Goal: Information Seeking & Learning: Learn about a topic

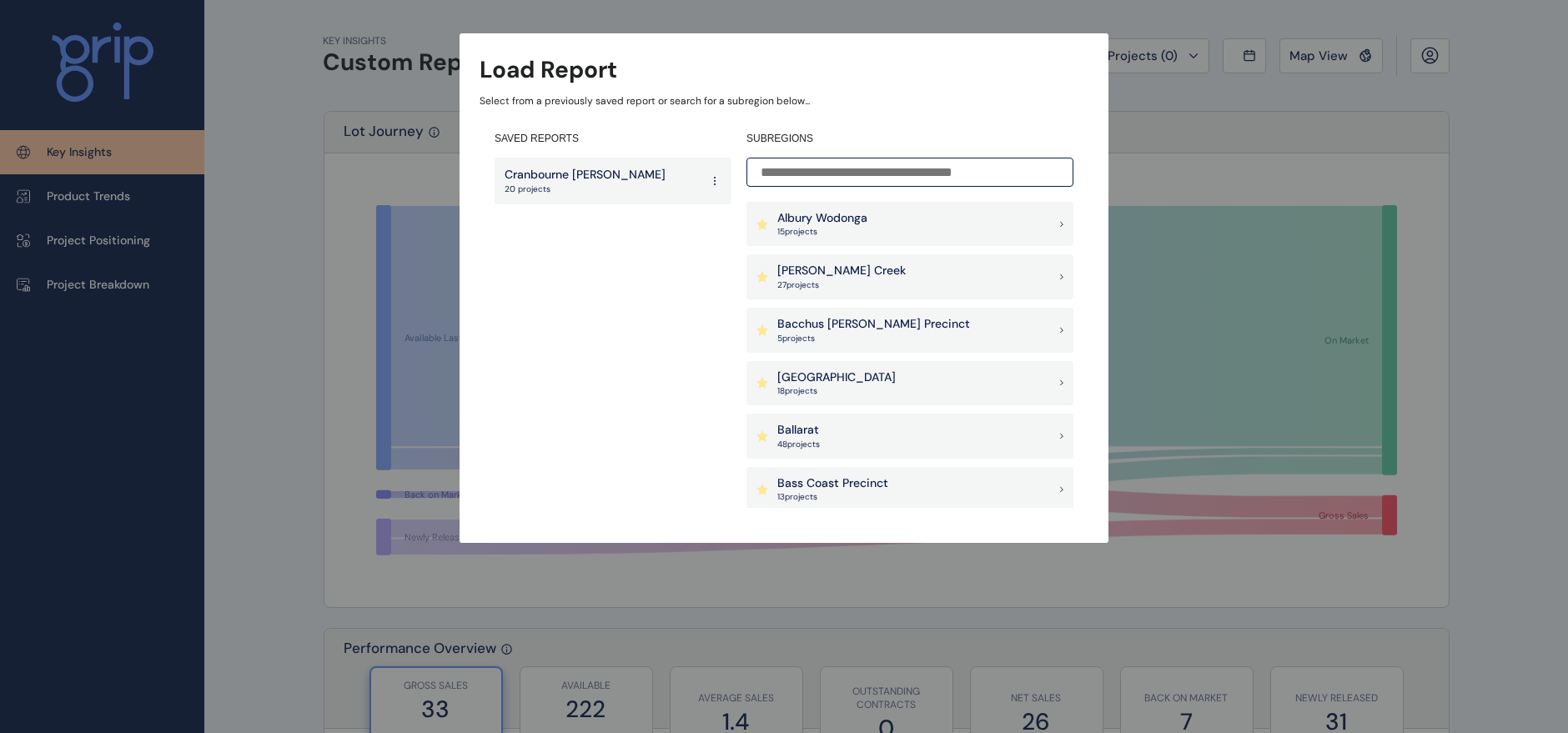
click at [874, 426] on div "Ballarat 48 project s" at bounding box center [909, 436] width 327 height 45
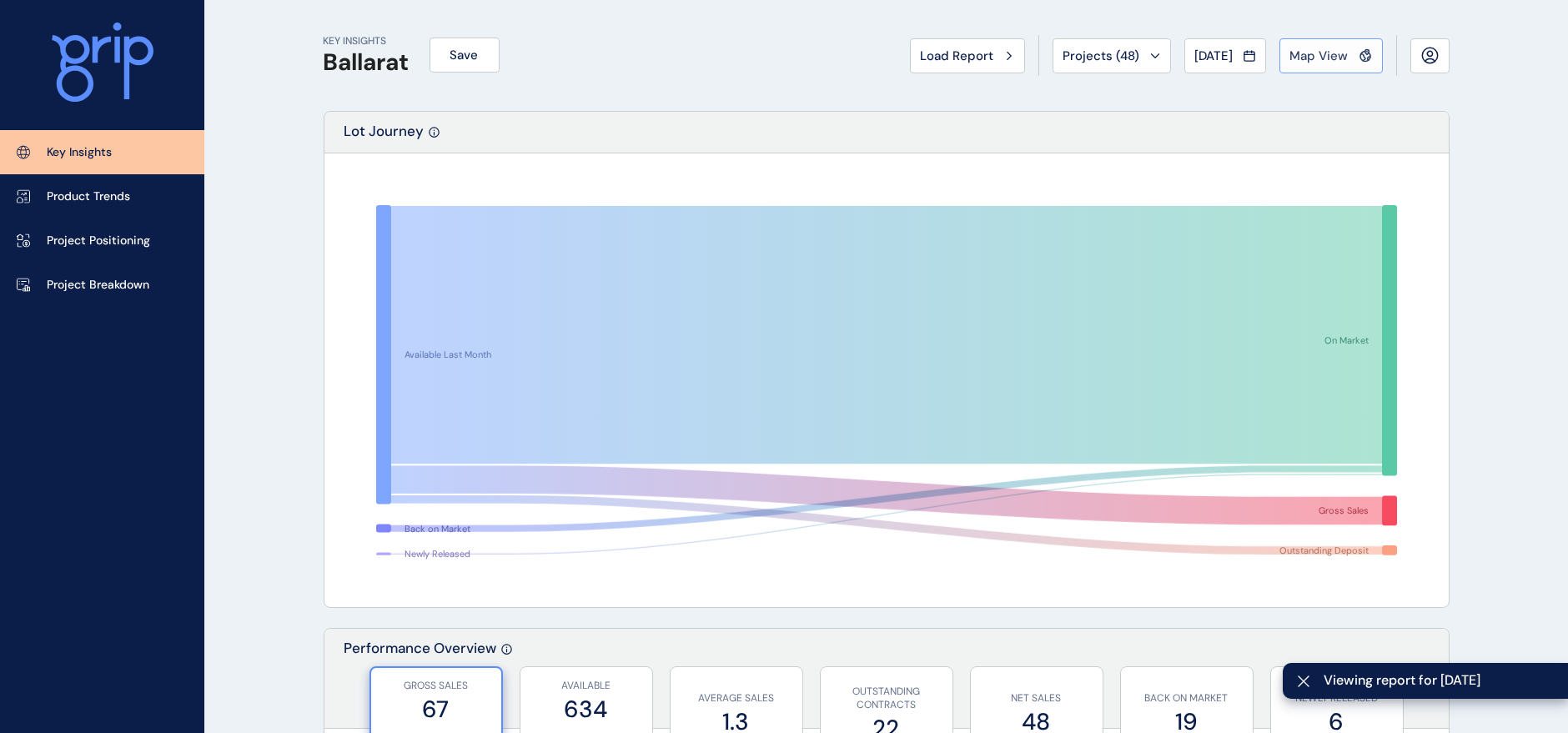
click at [1341, 58] on span "Map View" at bounding box center [1319, 55] width 58 height 17
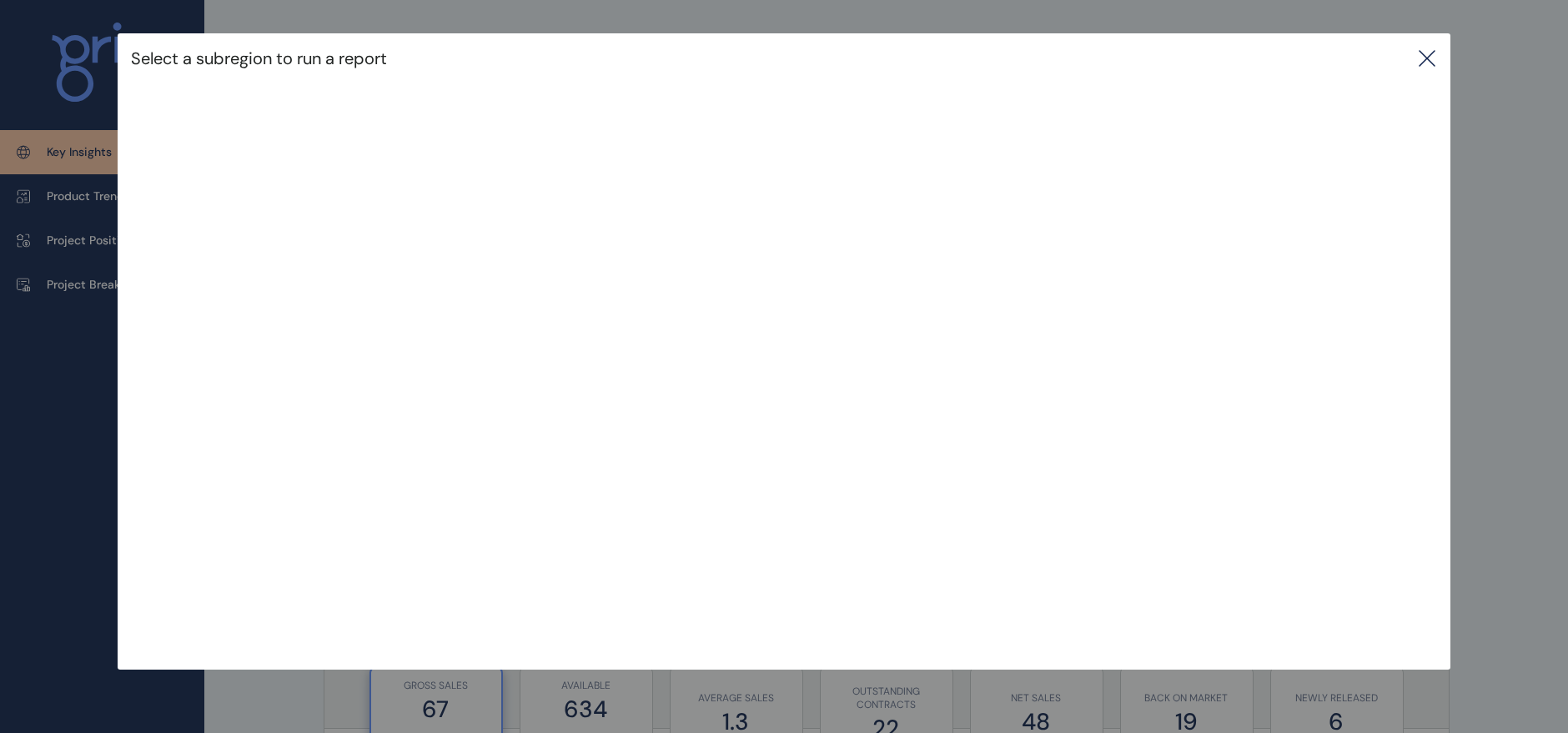
click at [1435, 53] on icon at bounding box center [1427, 58] width 20 height 20
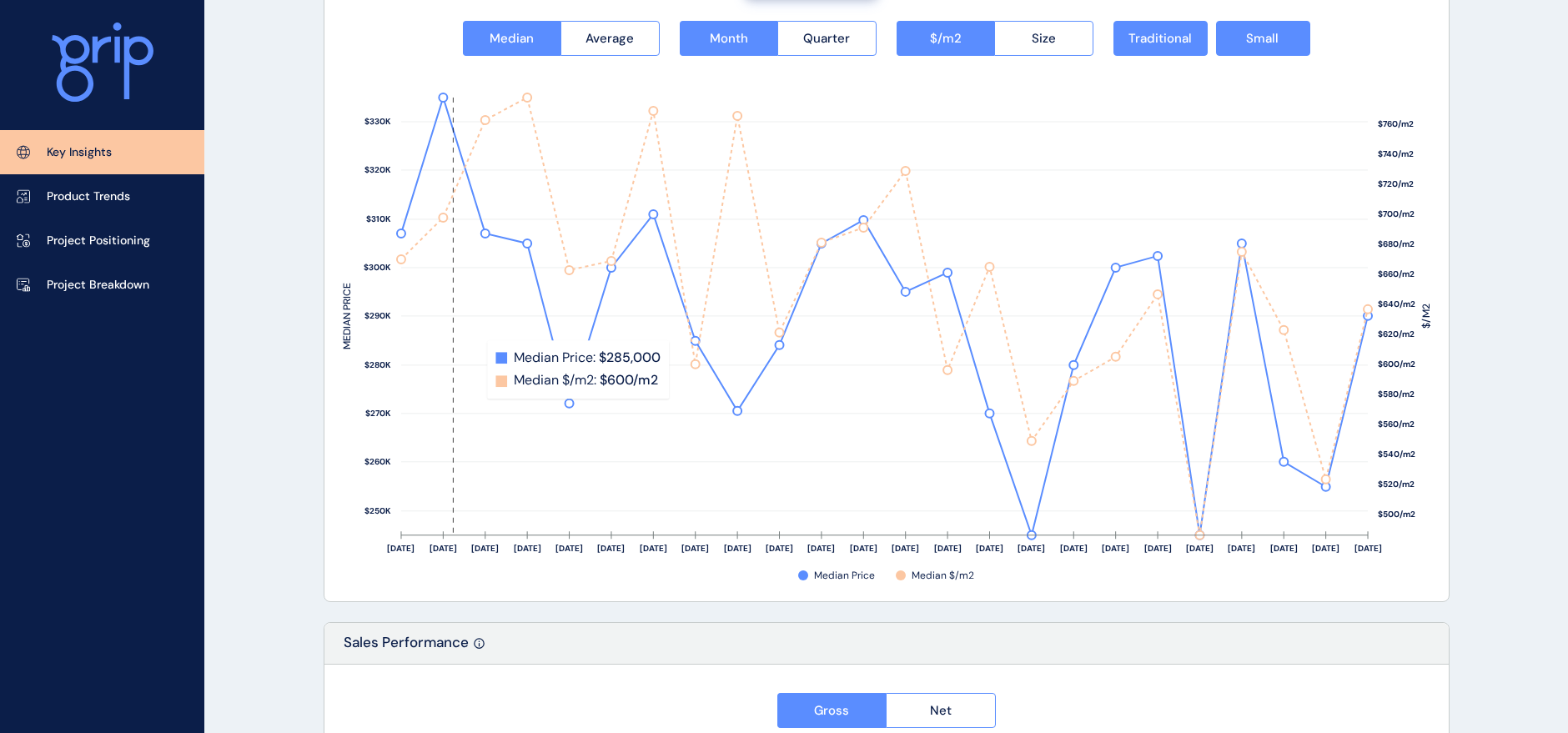
scroll to position [2238, 0]
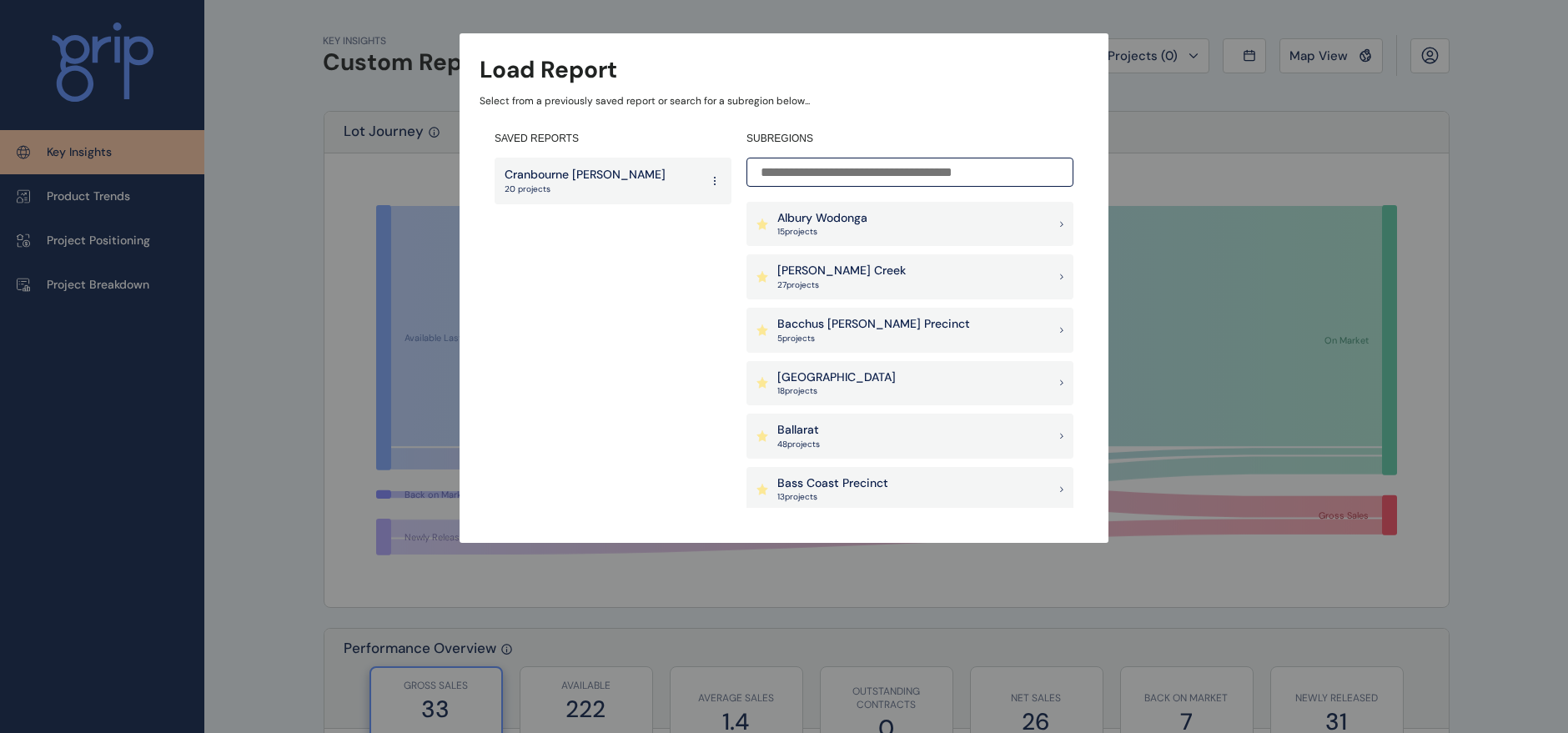
click at [829, 443] on div "Ballarat 48 project s" at bounding box center [909, 436] width 327 height 45
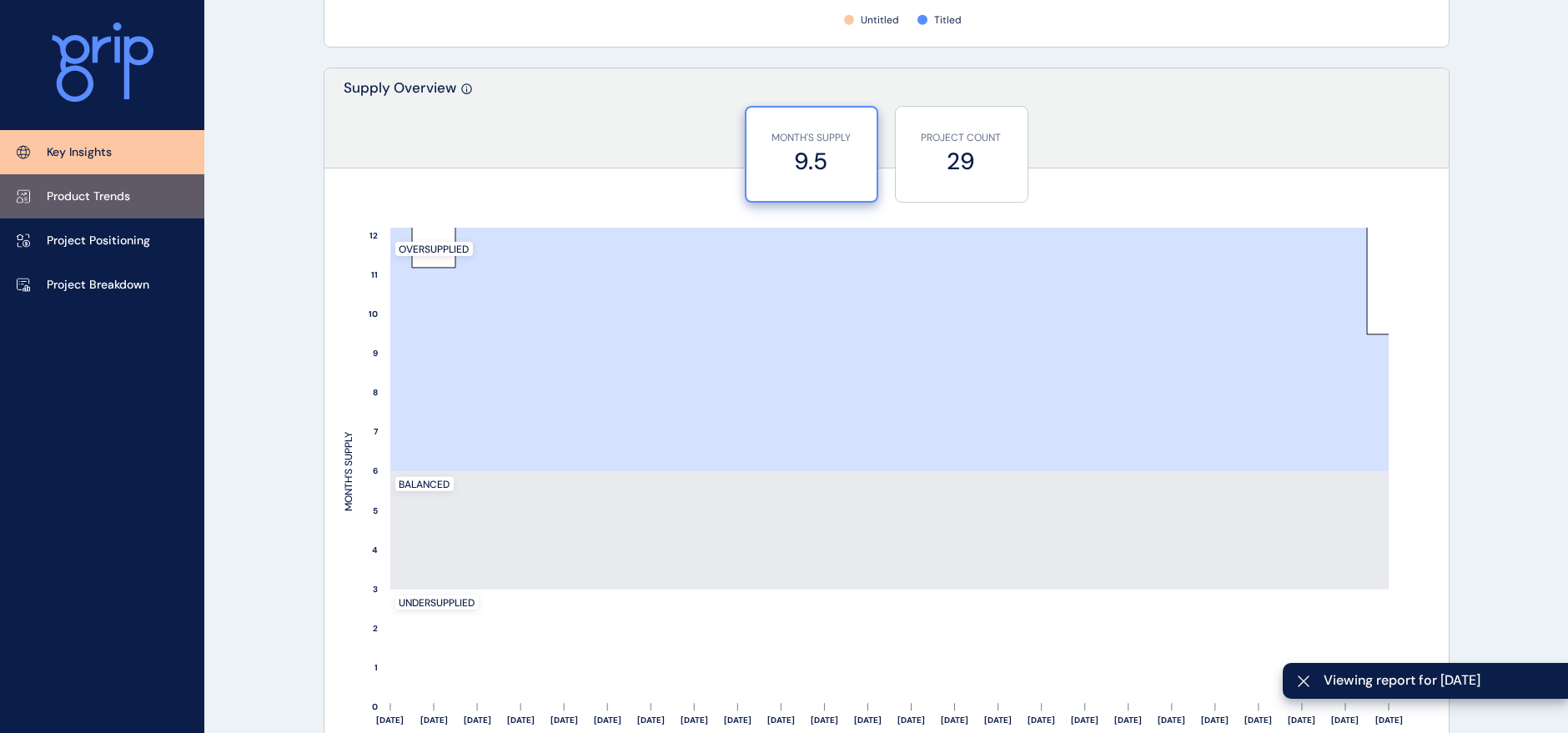
click at [138, 192] on link "Product Trends" at bounding box center [102, 196] width 204 height 44
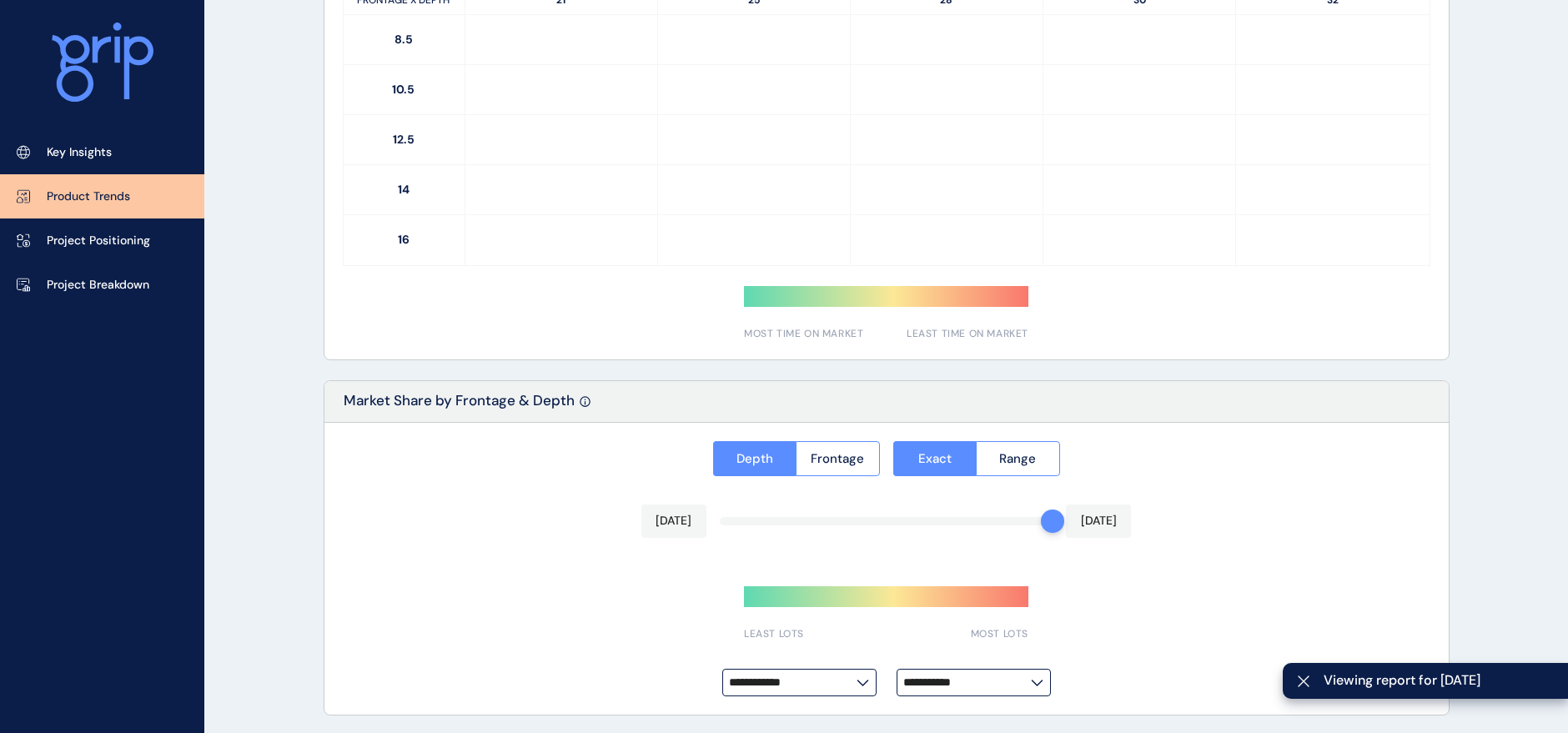
scroll to position [1214, 0]
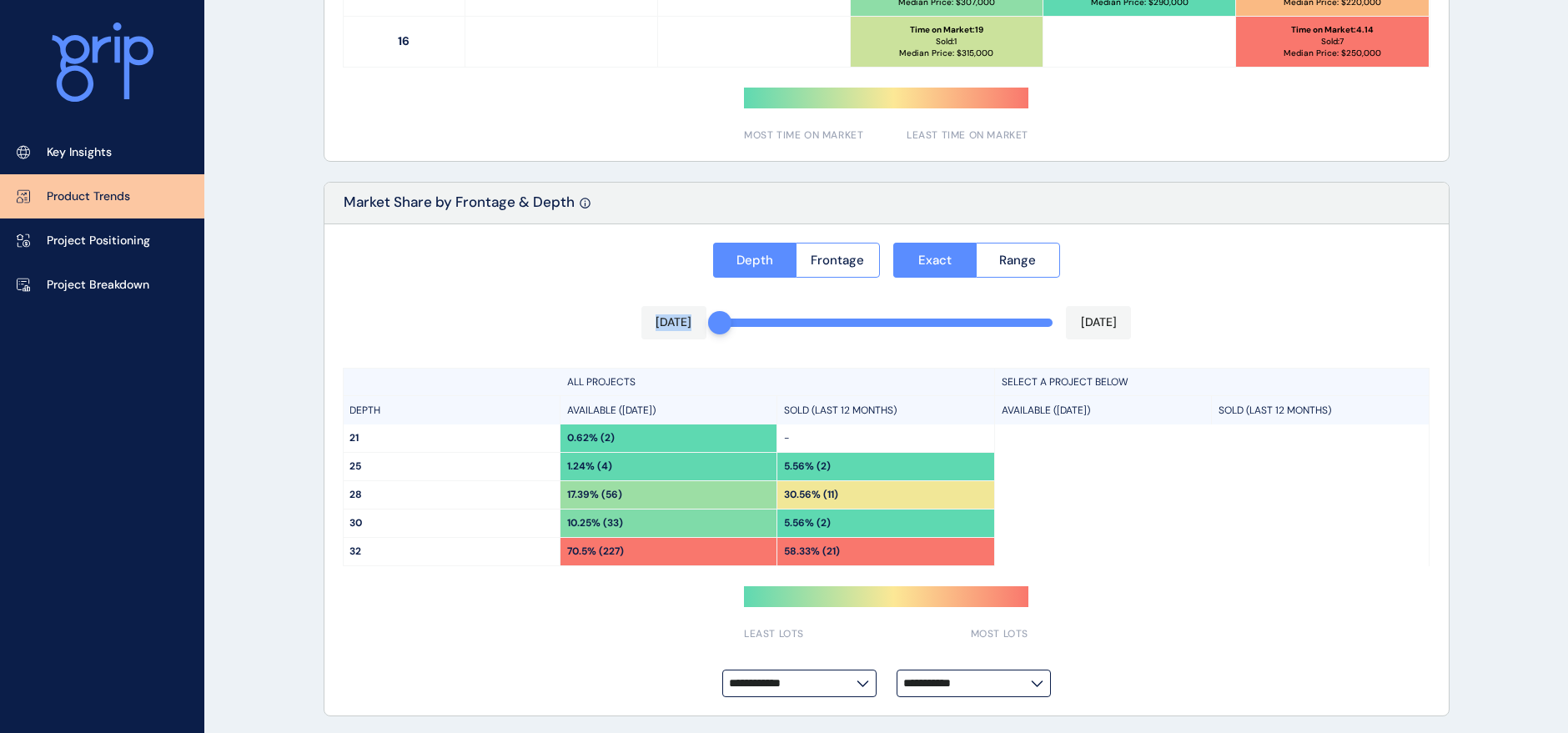
drag, startPoint x: 1047, startPoint y: 317, endPoint x: 691, endPoint y: 304, distance: 356.2
click at [691, 306] on div "[DATE] [DATE]" at bounding box center [887, 322] width 491 height 33
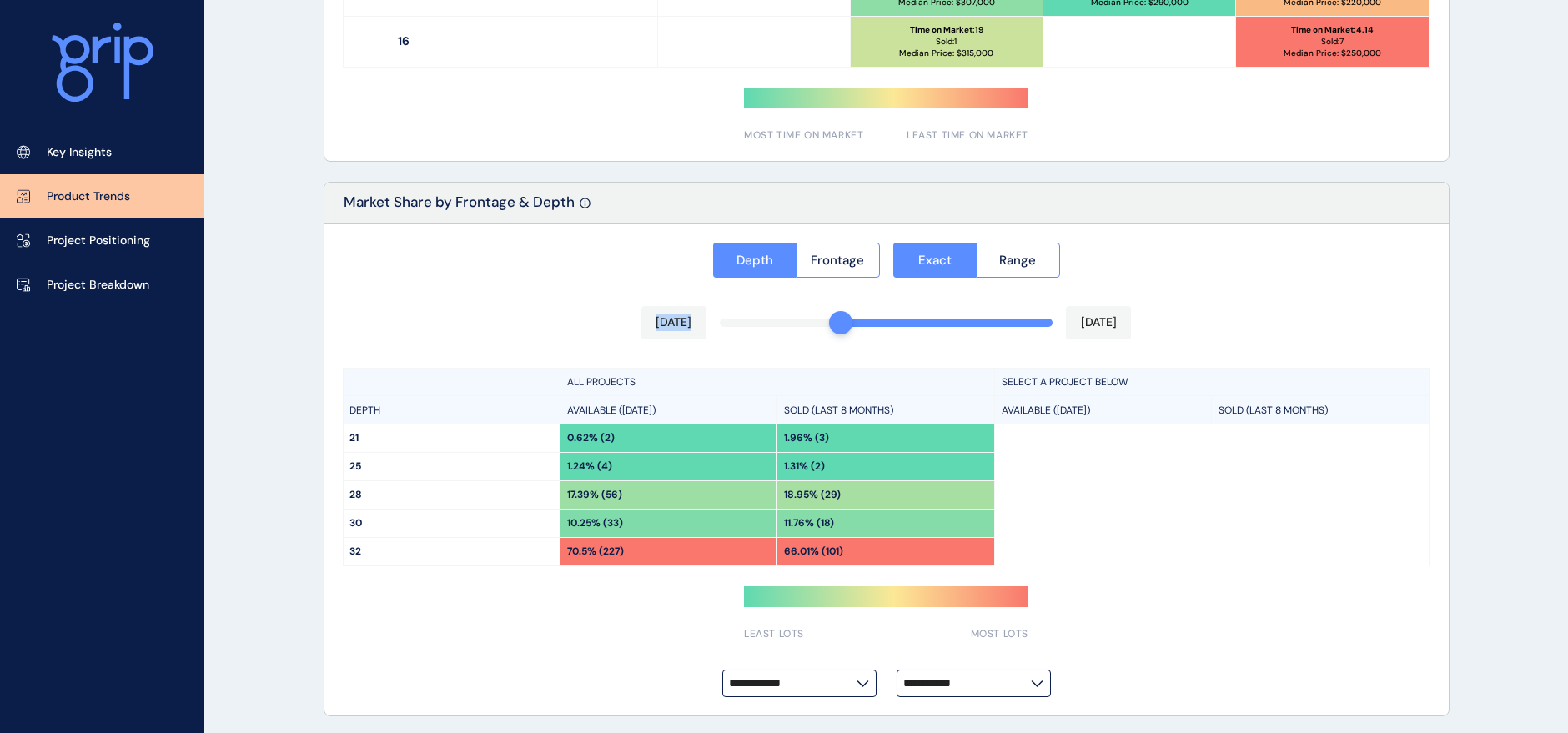
click at [861, 317] on div "**********" at bounding box center [887, 470] width 1125 height 492
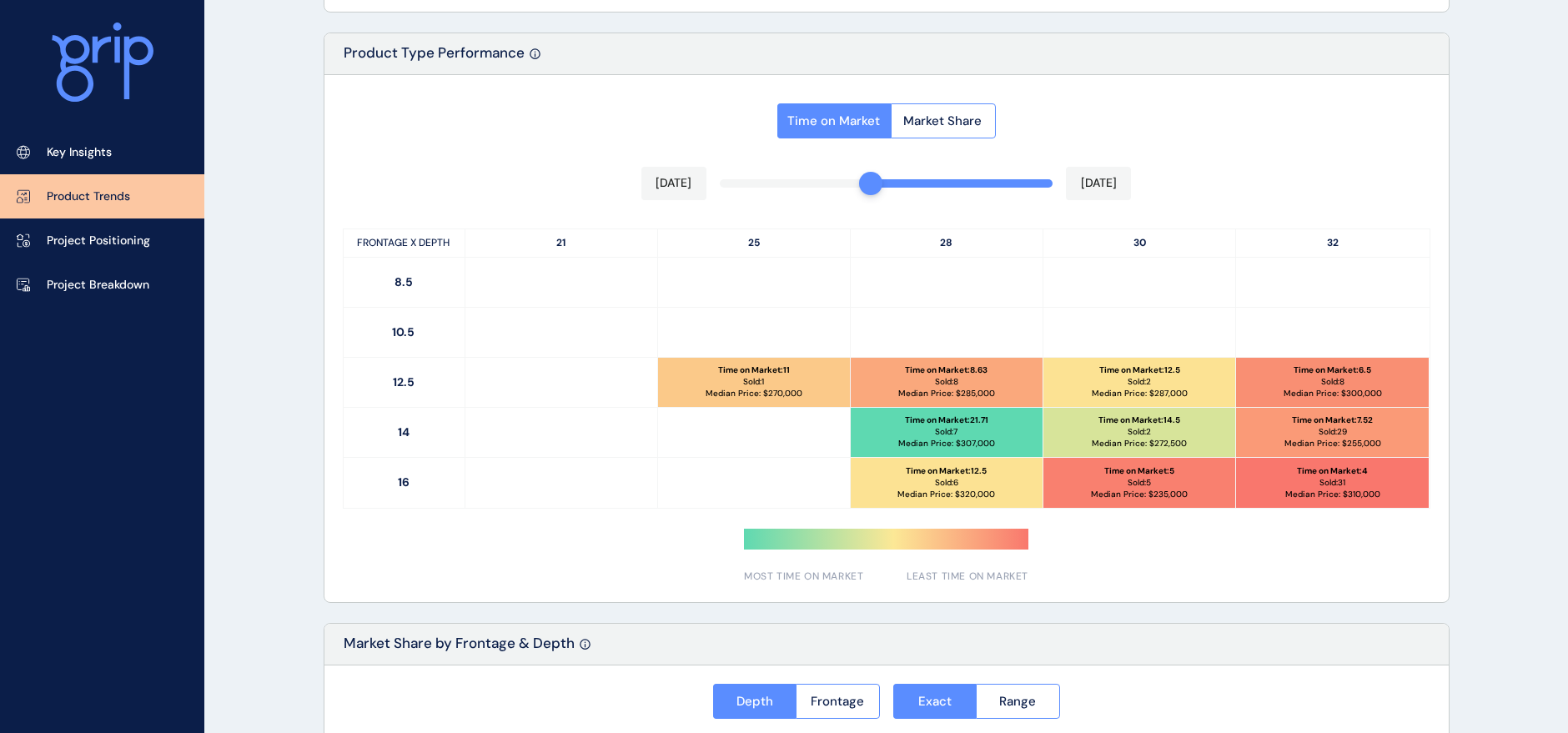
drag, startPoint x: 1036, startPoint y: 179, endPoint x: 860, endPoint y: 184, distance: 176.1
click at [860, 184] on div at bounding box center [871, 184] width 24 height 24
drag, startPoint x: 1191, startPoint y: 390, endPoint x: 1154, endPoint y: 392, distance: 37.1
click at [1154, 392] on div "Time on Market : 12.5 Sold: 2 Median Price: $ 287,000" at bounding box center [1139, 382] width 192 height 49
drag, startPoint x: 982, startPoint y: 394, endPoint x: 960, endPoint y: 394, distance: 22.0
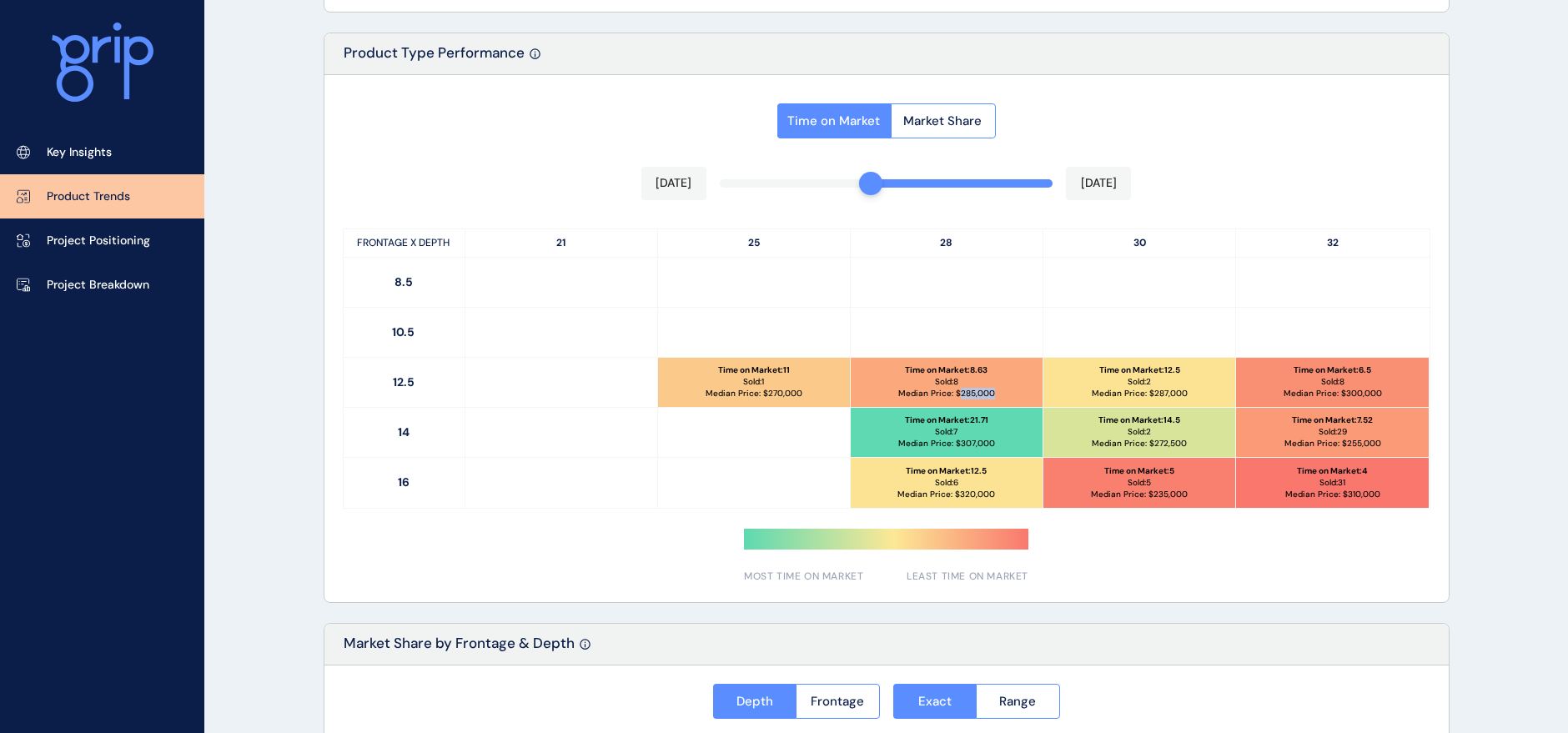
click at [960, 394] on div "Time on Market : 8.63 Sold: 8 Median Price: $ 285,000" at bounding box center [947, 382] width 192 height 49
copy p "285,000"
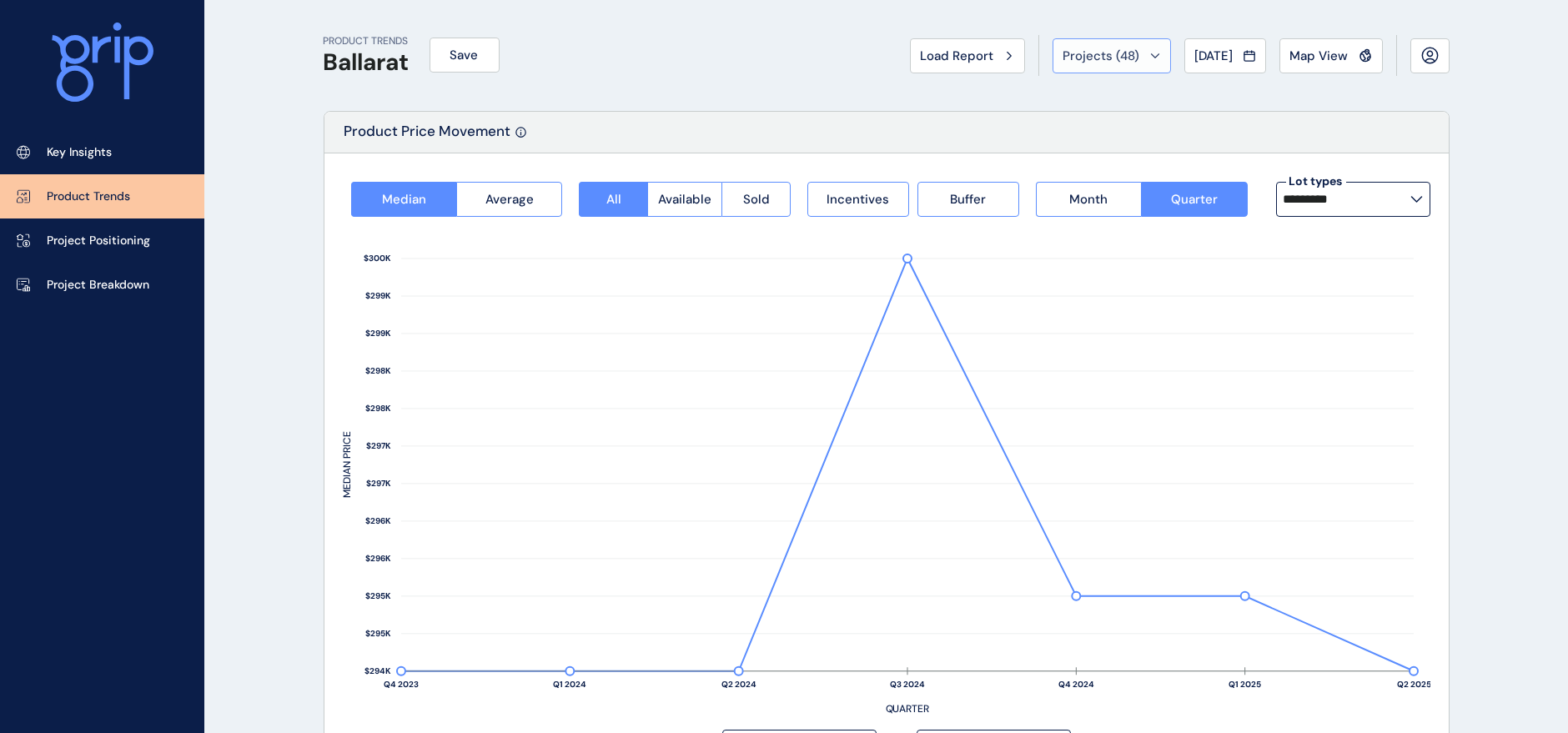
click at [1132, 63] on button "Projects ( 48 )" at bounding box center [1112, 56] width 118 height 35
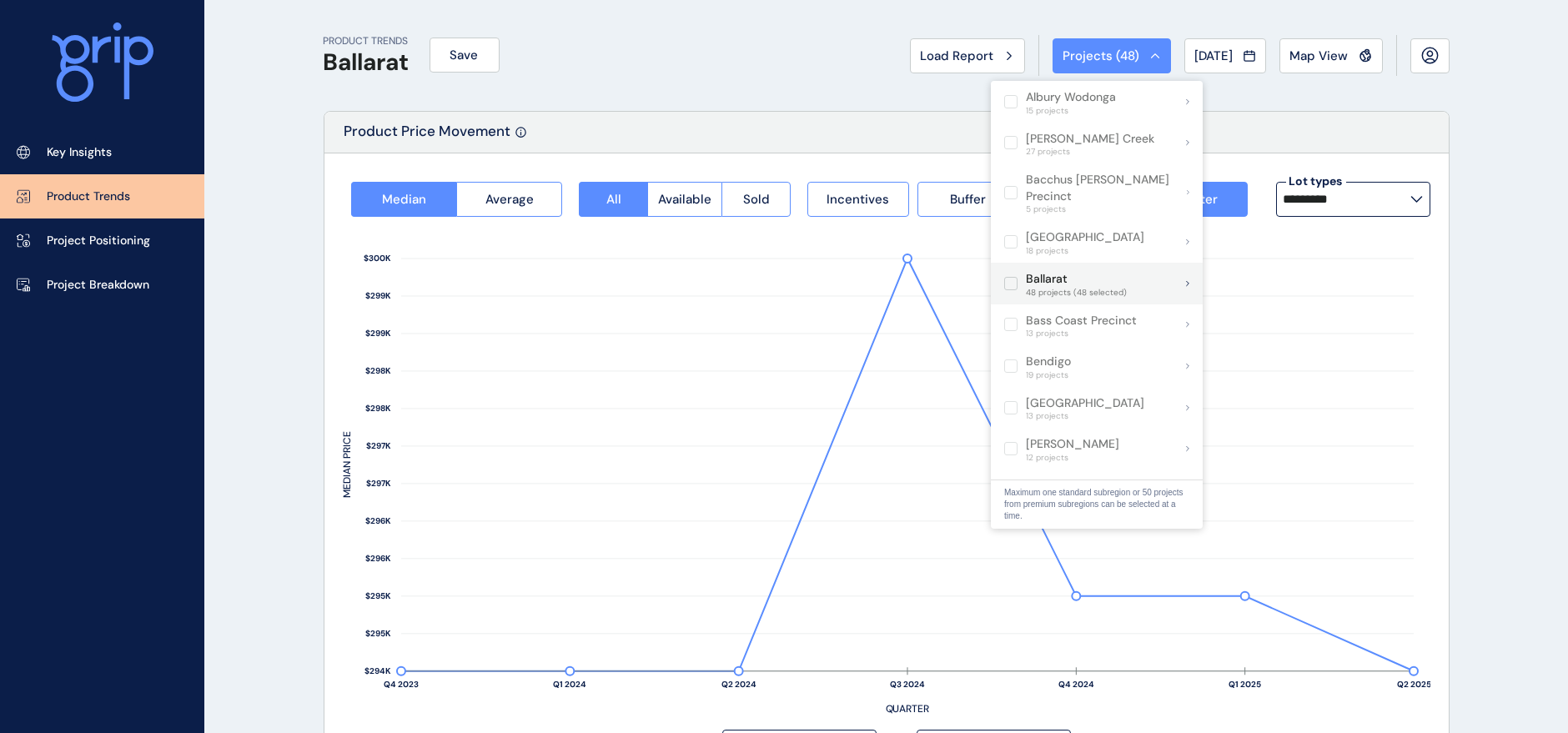
click at [1172, 270] on div "Ballarat 48 projects (48 selected)" at bounding box center [1097, 283] width 212 height 41
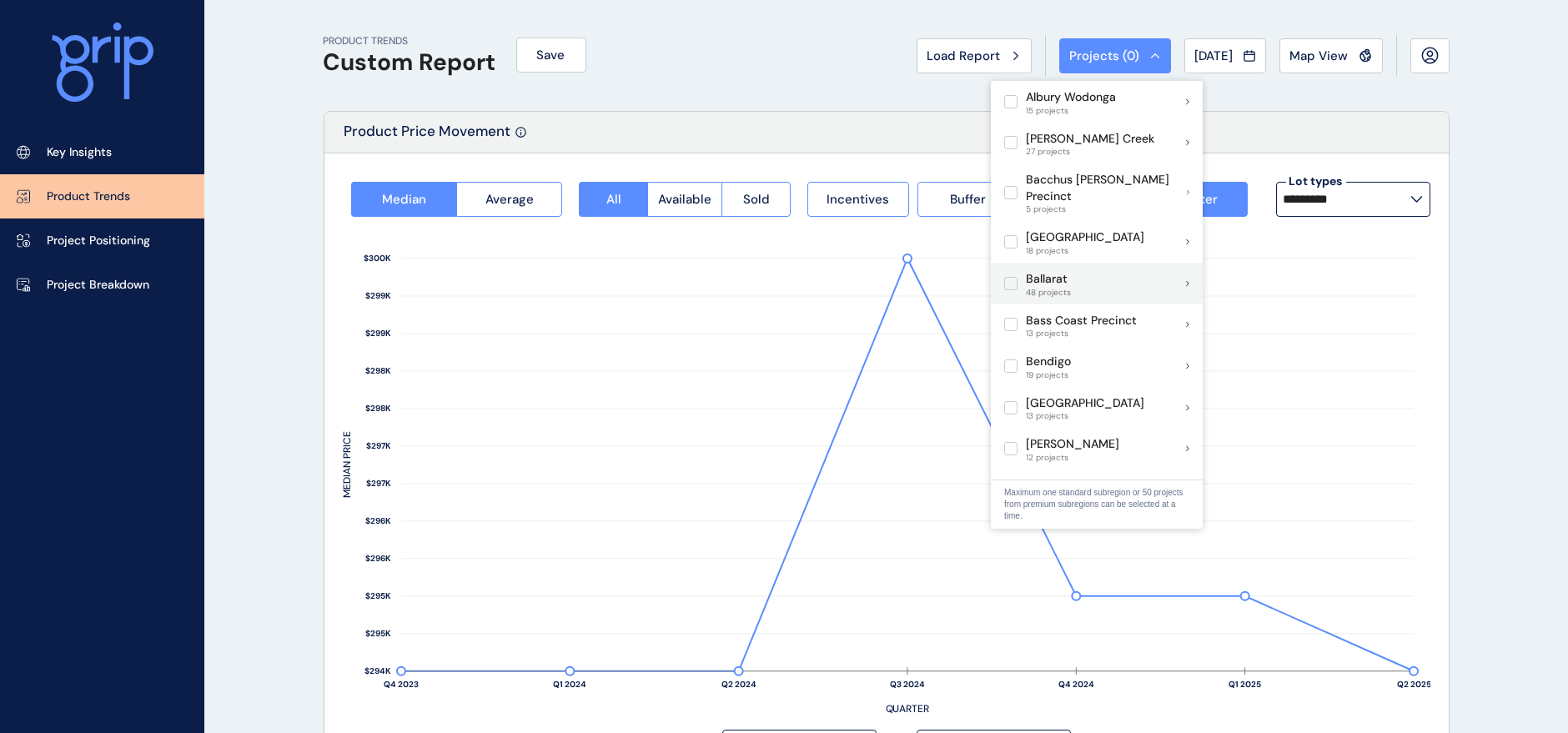
click at [1187, 281] on icon at bounding box center [1188, 283] width 3 height 4
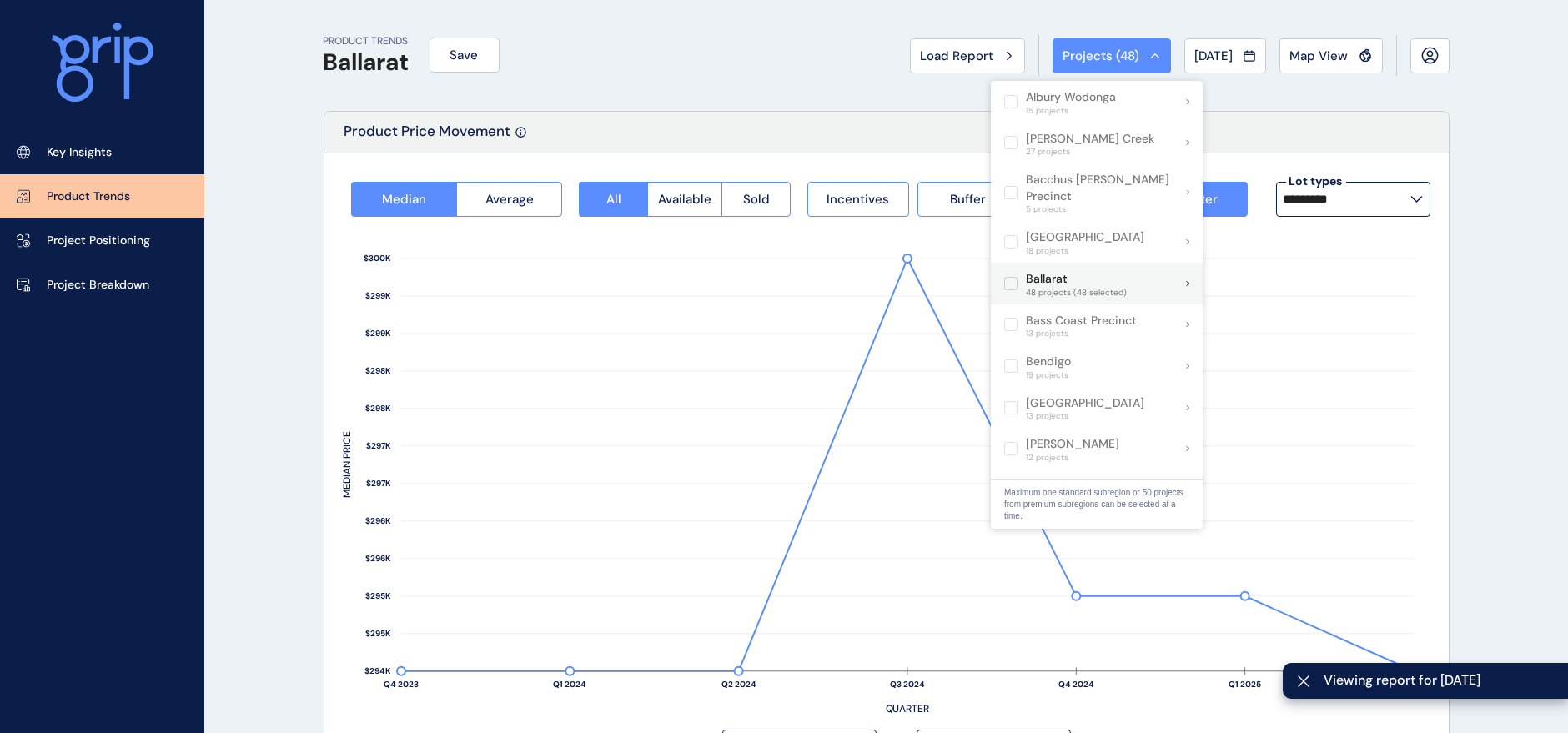
click at [1165, 264] on div "Ballarat 48 projects (48 selected)" at bounding box center [1097, 283] width 212 height 41
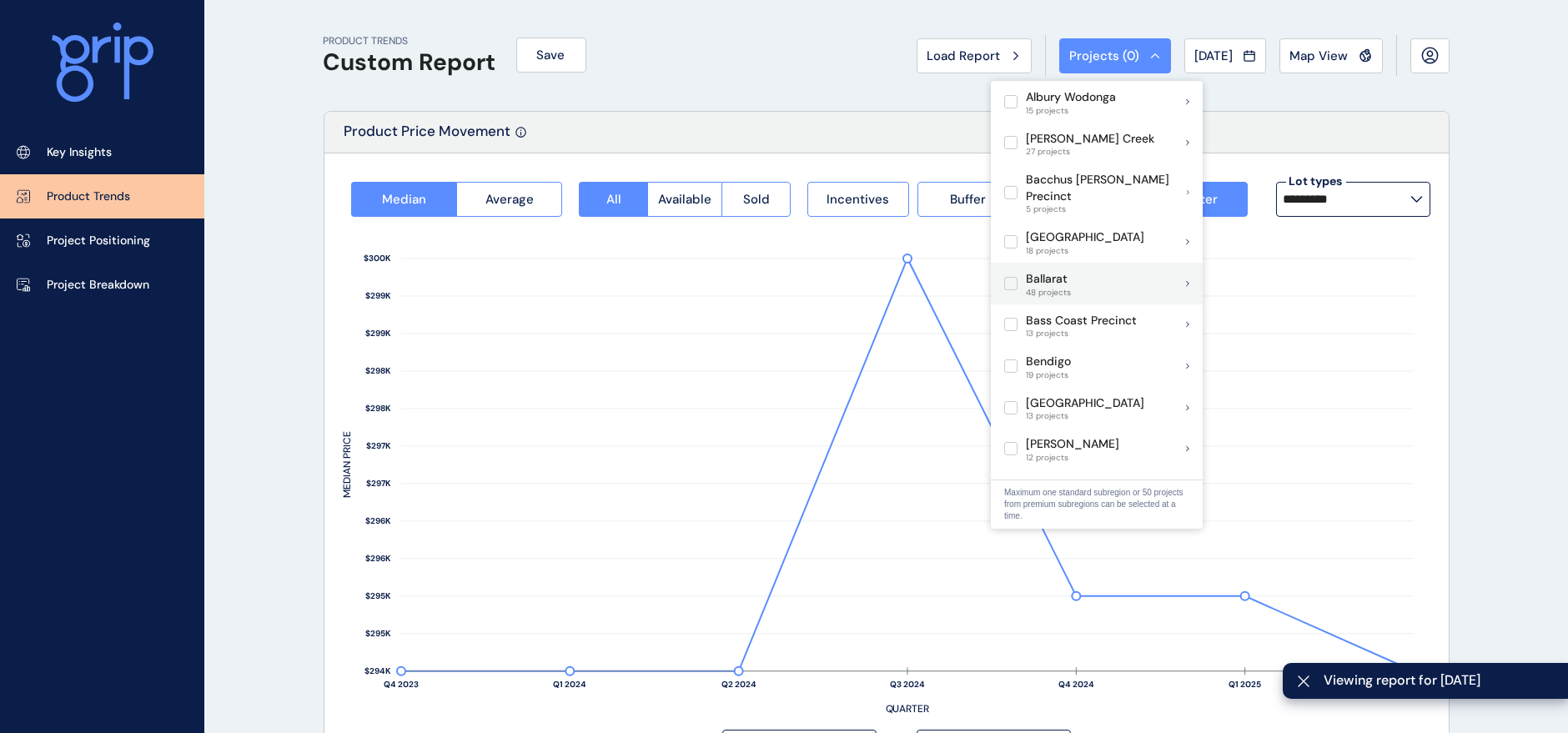
click at [1188, 280] on icon at bounding box center [1188, 283] width 3 height 7
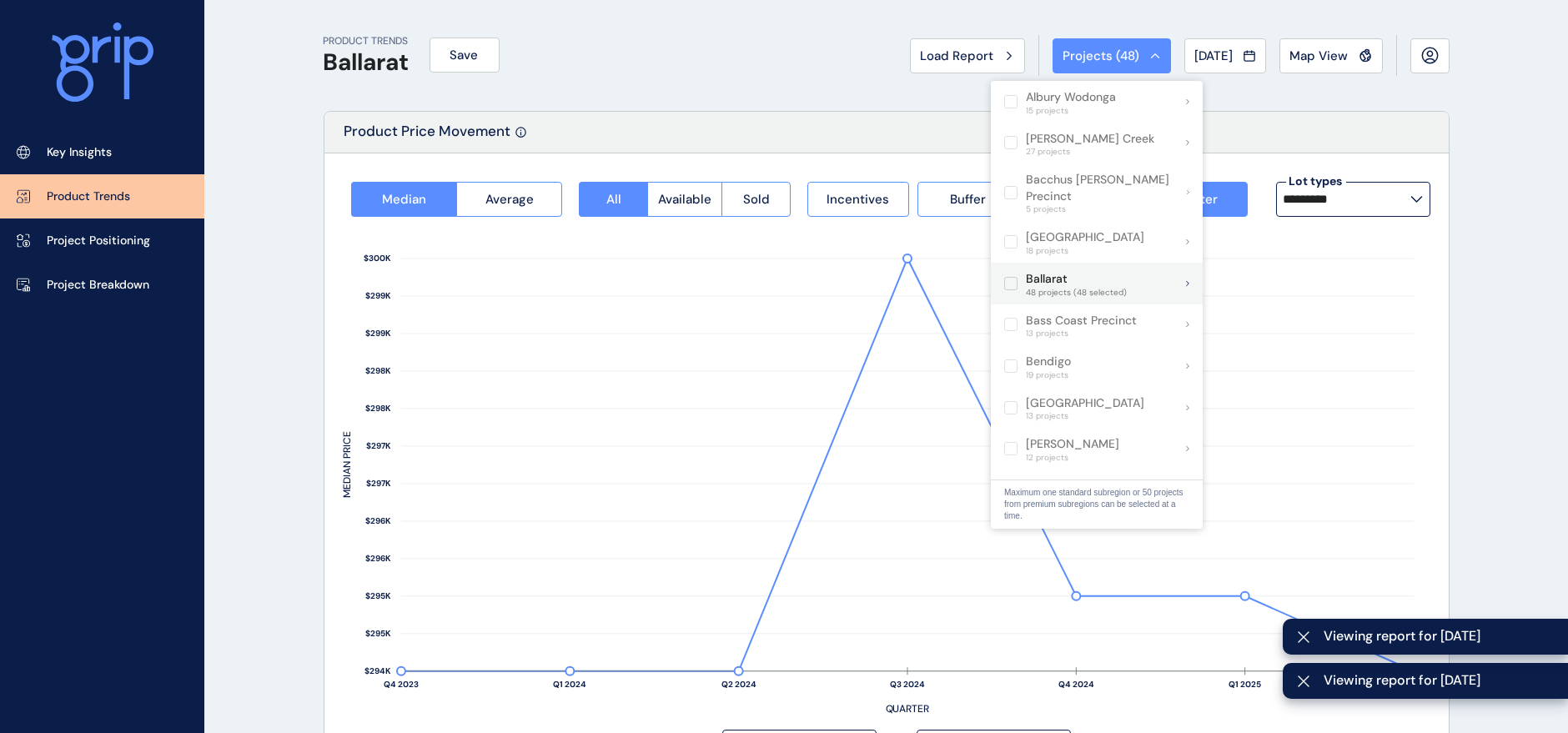
click at [1188, 280] on icon at bounding box center [1188, 283] width 3 height 7
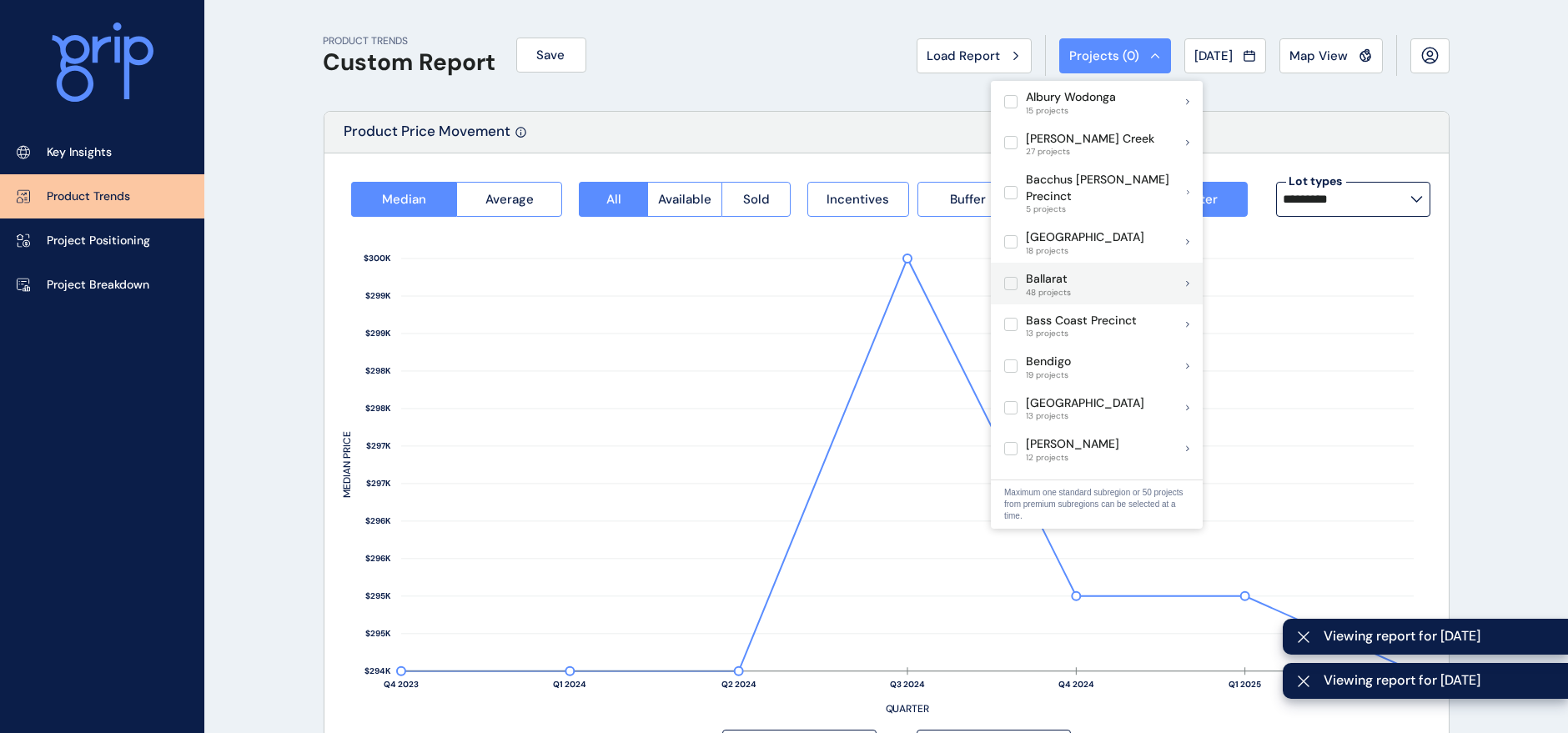
click at [1188, 280] on icon at bounding box center [1188, 283] width 3 height 7
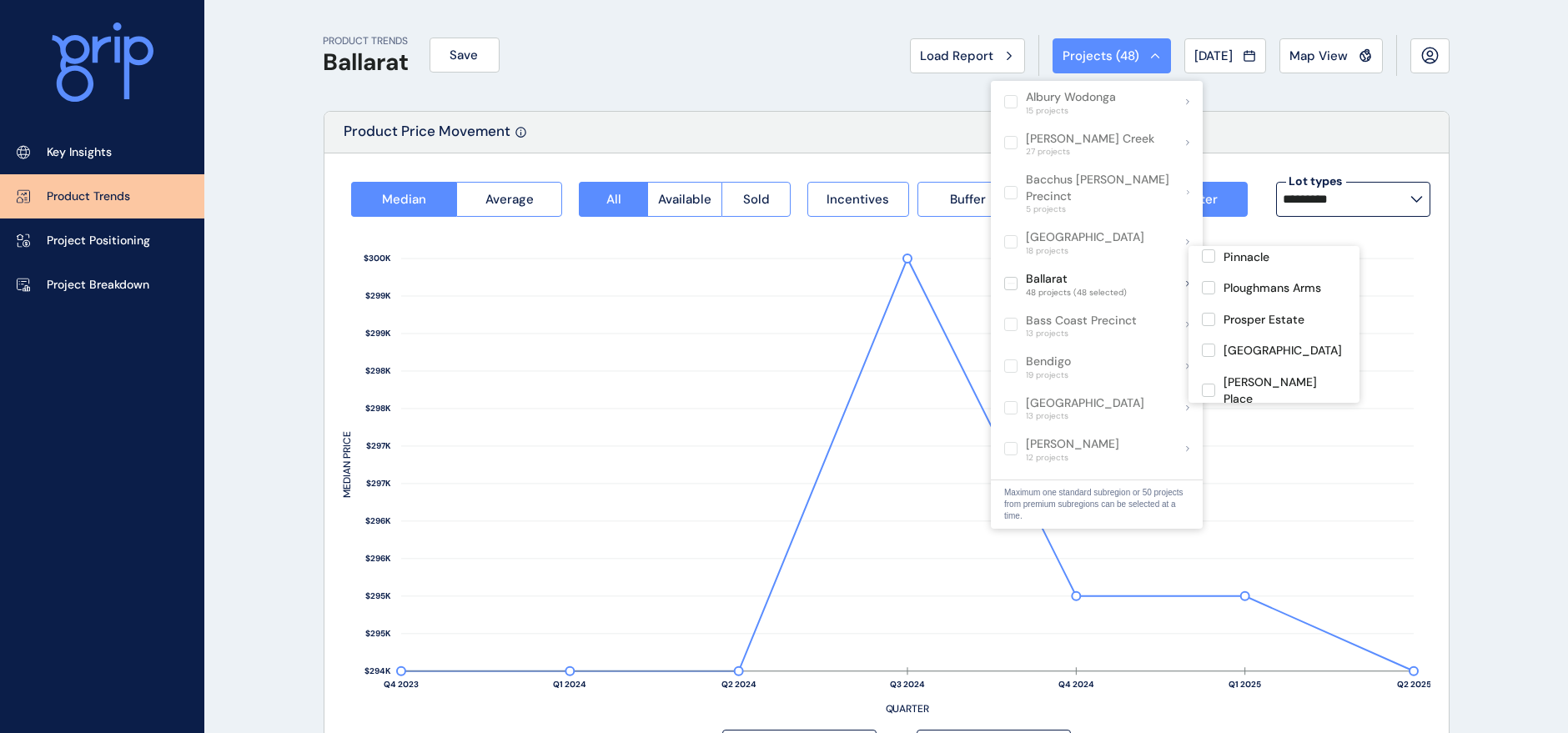
scroll to position [1113, 0]
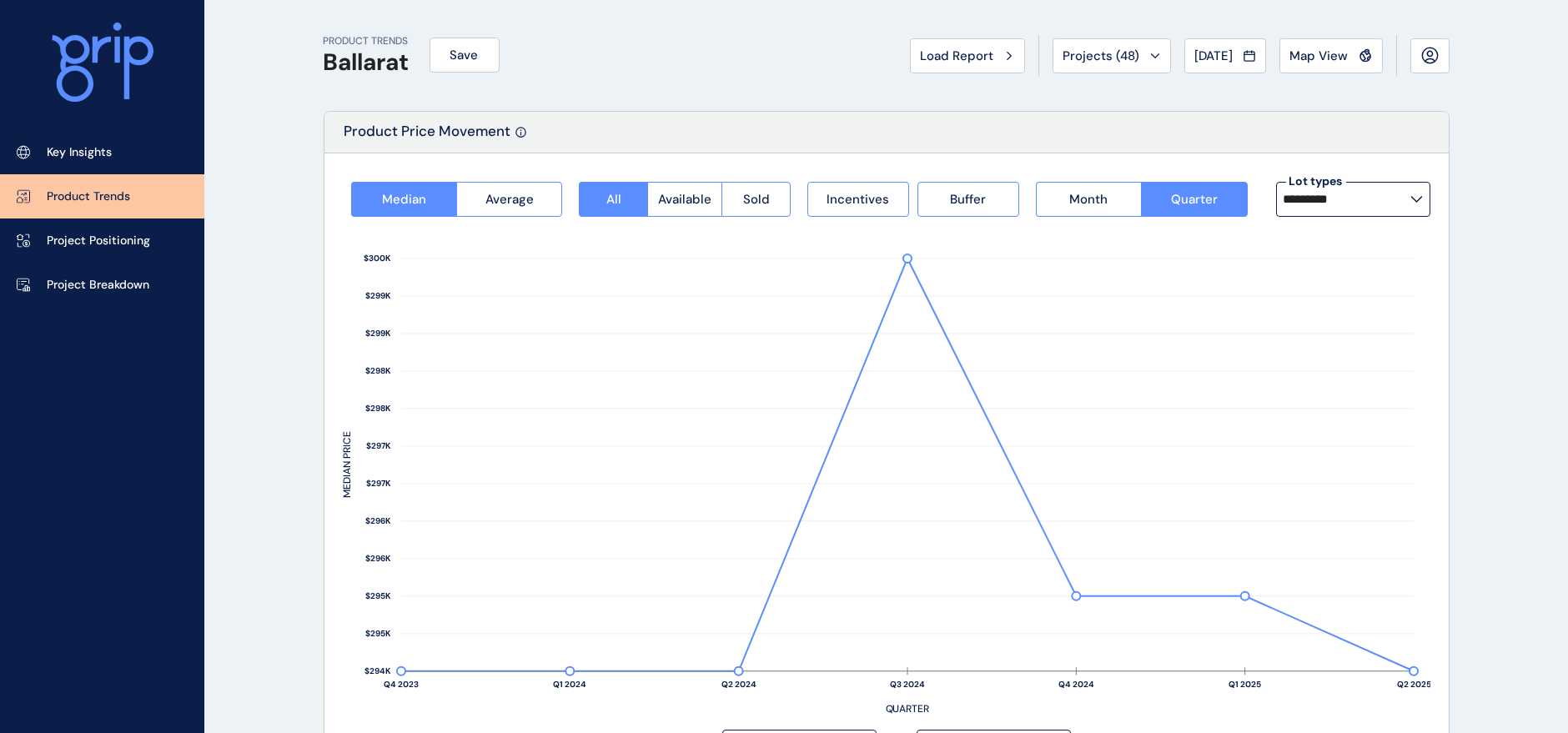
drag, startPoint x: 1324, startPoint y: 51, endPoint x: 56, endPoint y: 190, distance: 1275.6
click at [1150, 58] on icon at bounding box center [1155, 55] width 10 height 5
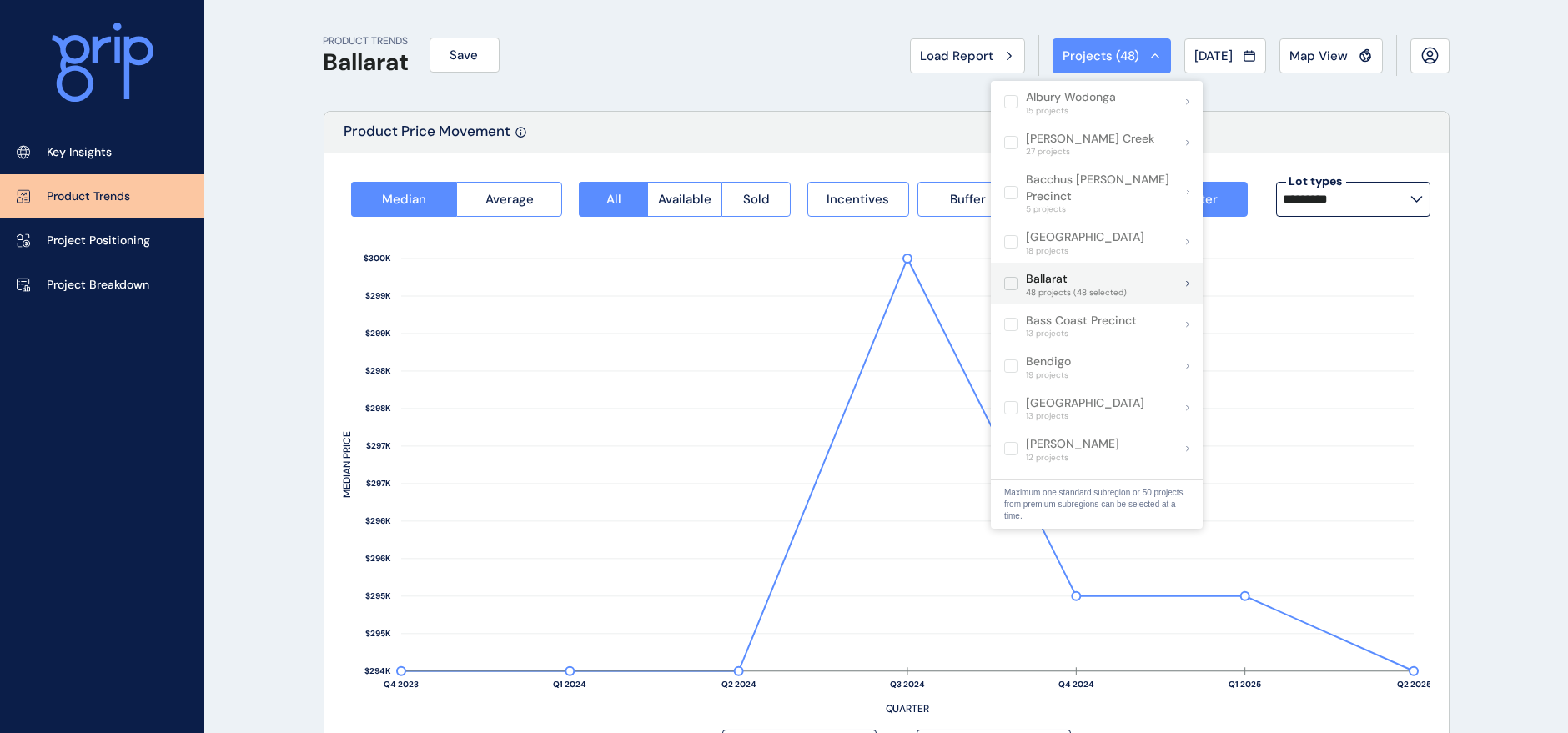
click at [1015, 277] on label at bounding box center [1012, 284] width 14 height 14
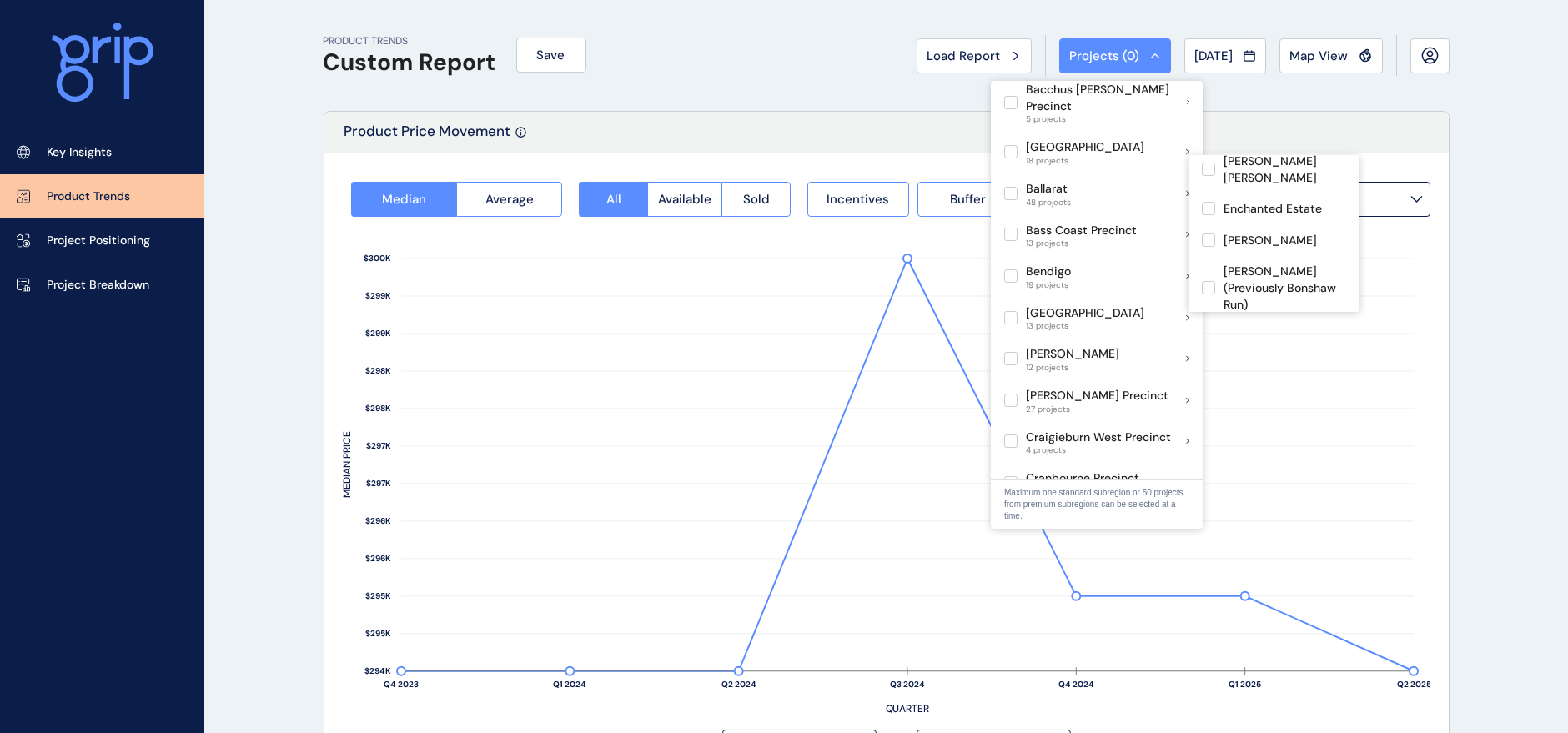
scroll to position [558, 0]
click at [1204, 218] on label at bounding box center [1209, 225] width 14 height 14
type input "**********"
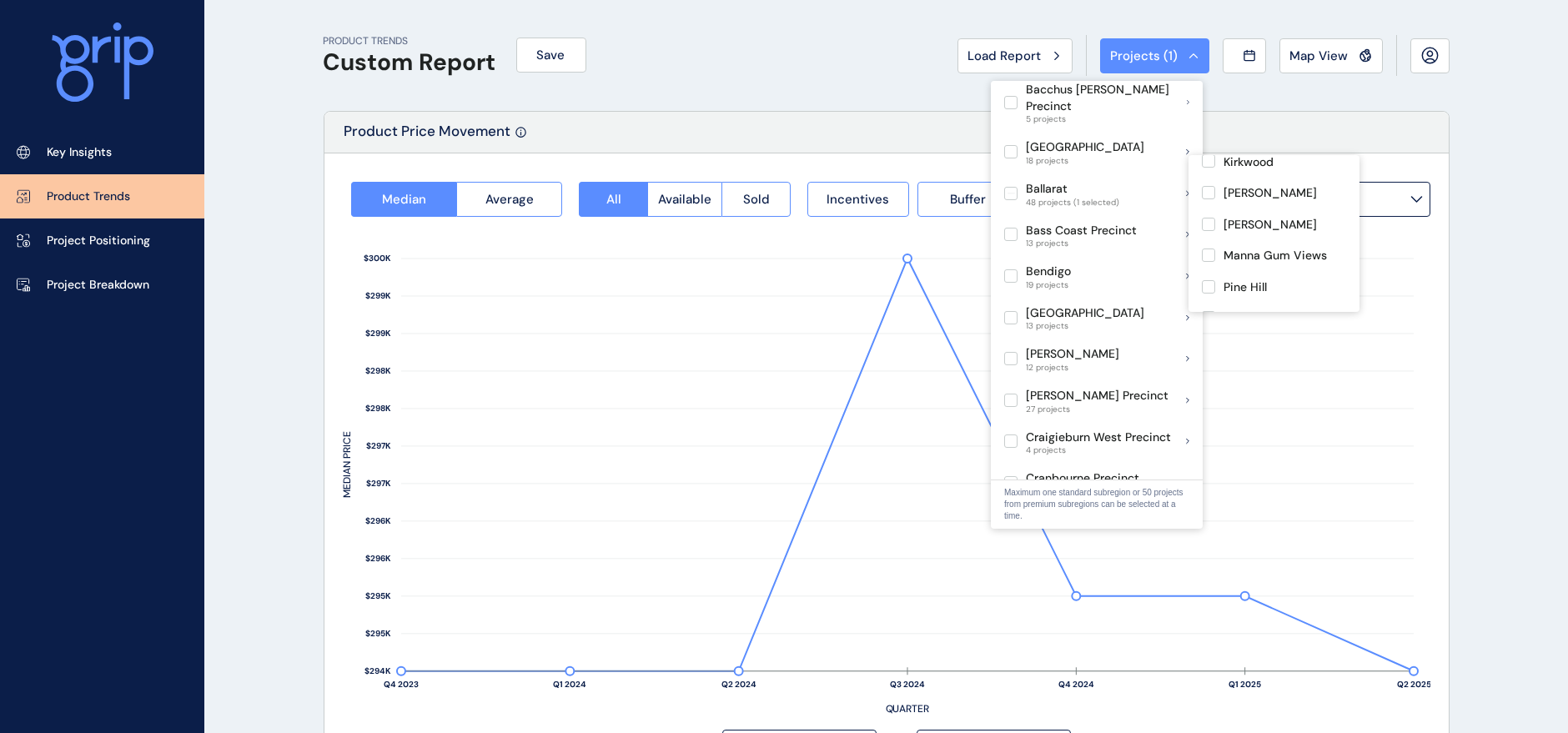
scroll to position [988, 0]
click at [1210, 307] on label at bounding box center [1209, 313] width 14 height 14
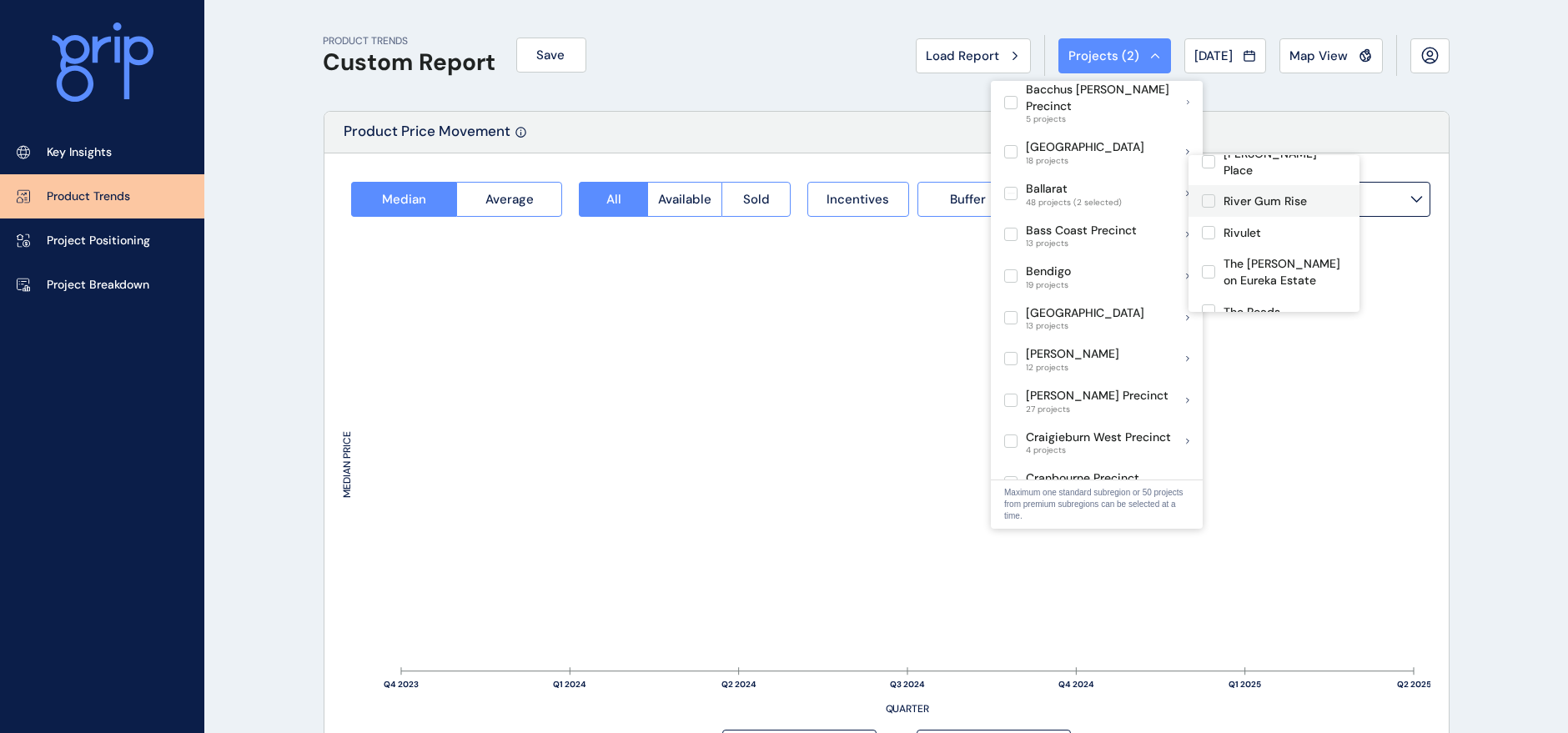
scroll to position [1279, 0]
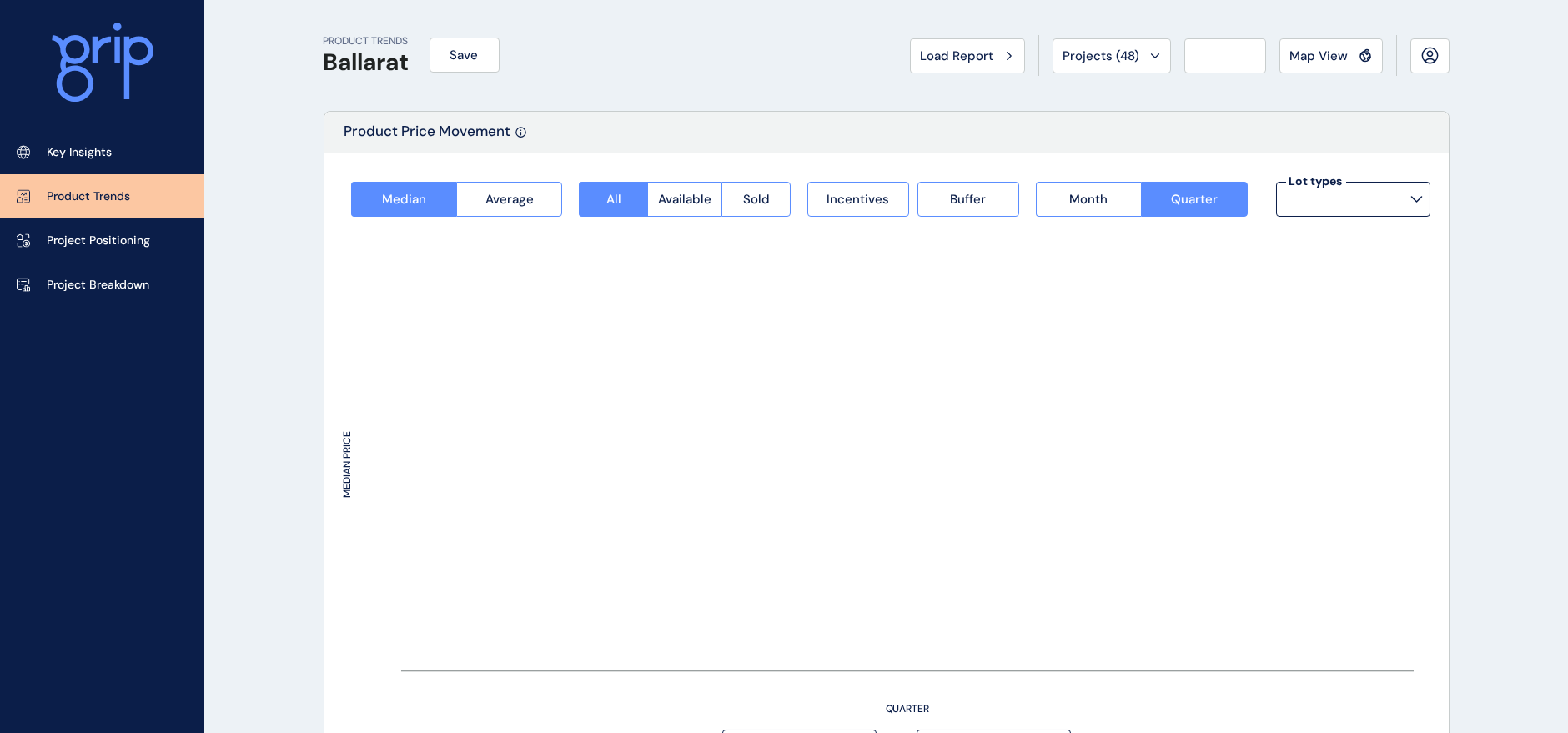
type input "*********"
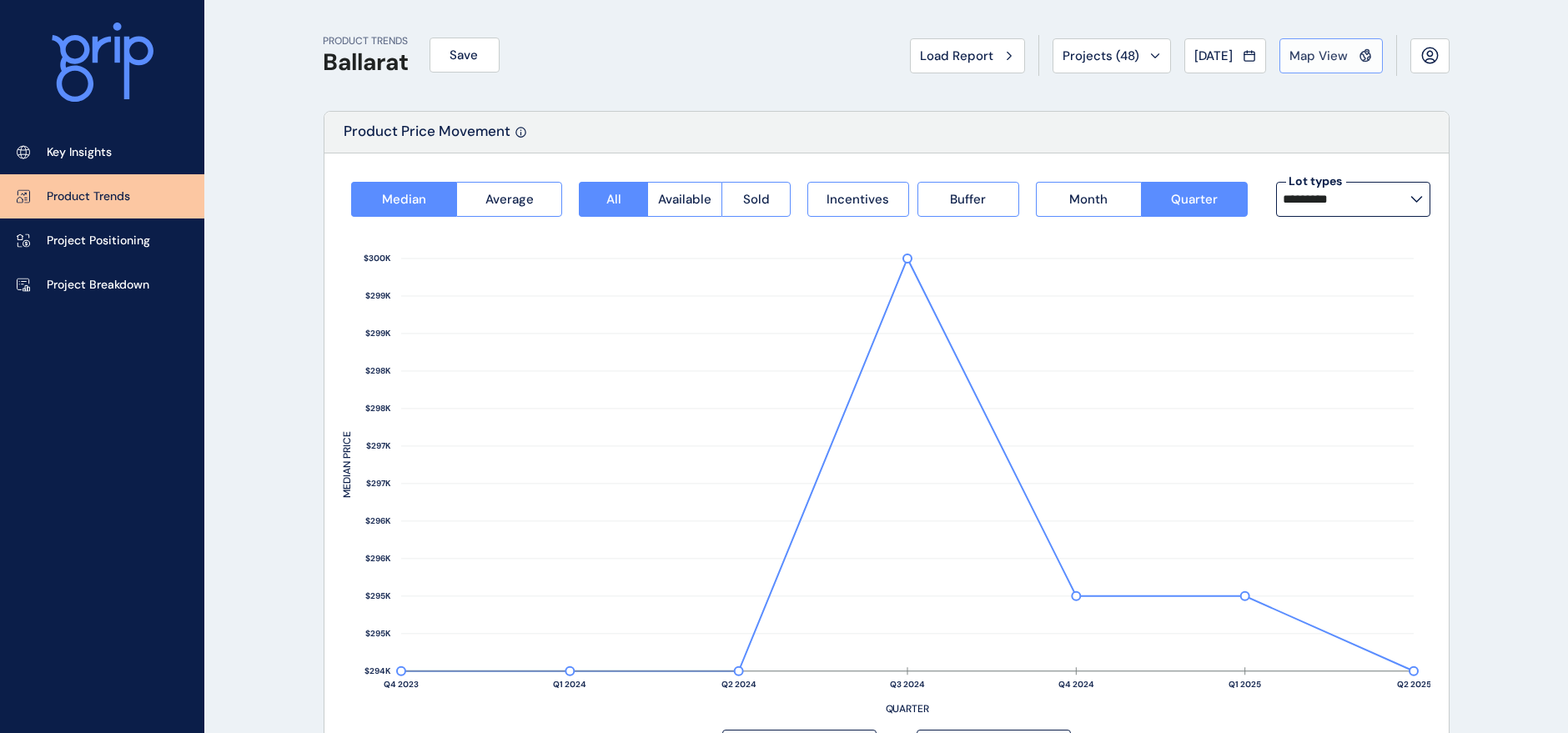
click at [1318, 55] on span "Map View" at bounding box center [1319, 55] width 58 height 17
